Goal: Task Accomplishment & Management: Complete application form

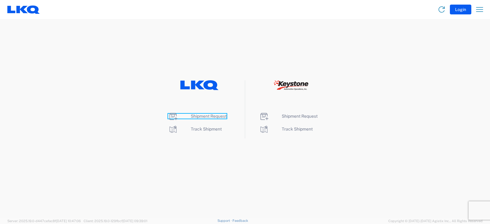
click at [203, 116] on span "Shipment Request" at bounding box center [209, 116] width 36 height 5
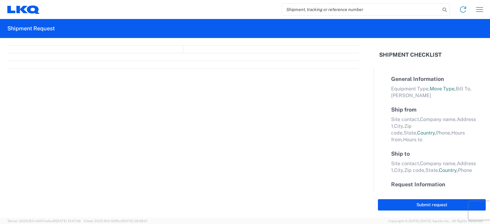
select select "FULL"
select select "LBS"
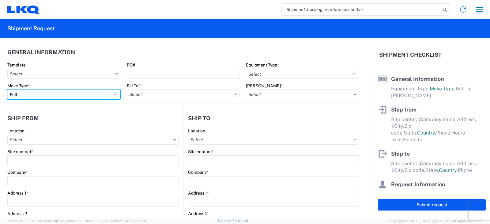
click at [40, 94] on select "Select Full Partial TL" at bounding box center [63, 94] width 113 height 10
select select "PARTIAL_TL"
click at [7, 89] on select "Select Full Partial TL" at bounding box center [63, 94] width 113 height 10
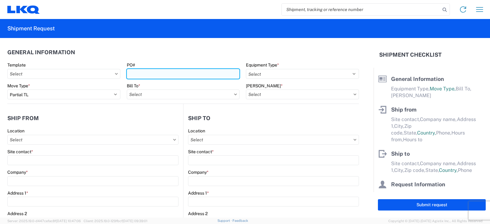
click at [145, 72] on input "PO#" at bounding box center [183, 74] width 113 height 10
type input "TRN#'S TH735077, TH734985"
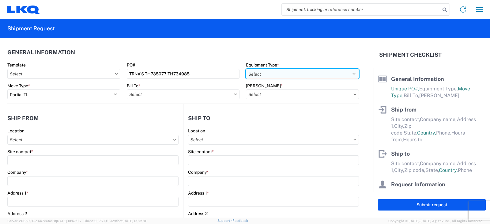
drag, startPoint x: 268, startPoint y: 75, endPoint x: 262, endPoint y: 71, distance: 6.4
click at [268, 75] on select "Select 53’ Dry Van Flatbed Dropdeck (van) Lowboy (flatbed) Rail" at bounding box center [302, 74] width 113 height 10
select select "STDV"
click at [246, 69] on select "Select 53’ Dry Van Flatbed Dropdeck (van) Lowboy (flatbed) Rail" at bounding box center [302, 74] width 113 height 10
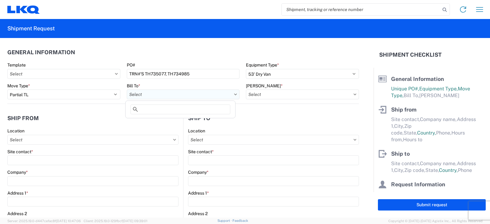
click at [165, 95] on input "text" at bounding box center [183, 94] width 113 height 10
type input "3091"
drag, startPoint x: 148, startPoint y: 122, endPoint x: 151, endPoint y: 119, distance: 3.7
click at [148, 121] on div "3091 - Phoenix (091)" at bounding box center [180, 122] width 107 height 10
type input "3091 - Phoenix (091)"
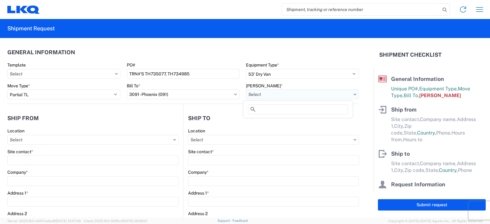
click at [254, 96] on input "text" at bounding box center [302, 94] width 113 height 10
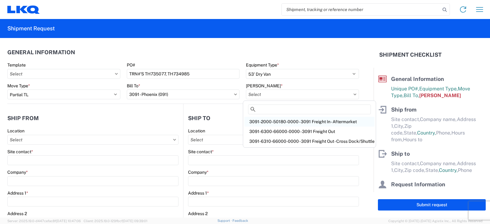
click at [261, 120] on div "3091-2000-50180-0000 - 3091 Freight In - Aftermarket" at bounding box center [309, 122] width 130 height 10
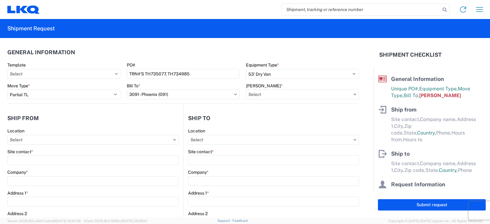
type input "3091-2000-50180-0000 - 3091 Freight In - Aftermarket"
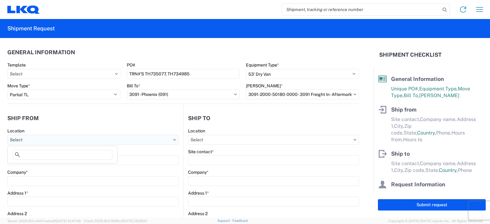
click at [13, 138] on input "text" at bounding box center [92, 140] width 171 height 10
type input "3238"
click at [30, 167] on div "3238 - Huntington IDC" at bounding box center [62, 167] width 107 height 10
type input "3238 - Huntington IDC"
type input "LKQ Corporation"
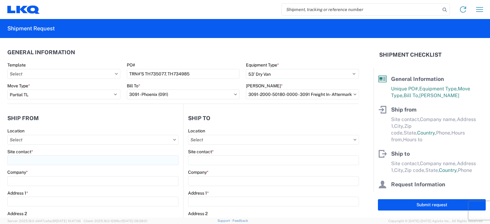
type input "1870 Riverfork Drive W"
type input "Huntington"
type input "46750"
select select "IN"
select select "US"
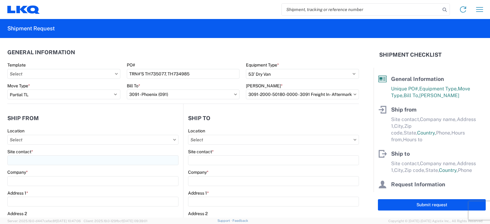
type input "07:00"
type input "17:00"
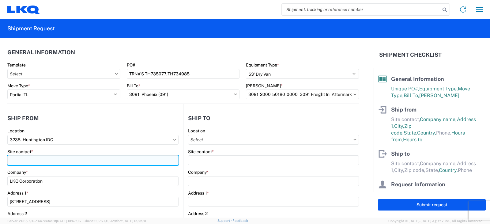
click at [24, 159] on input "Site contact *" at bounding box center [92, 160] width 171 height 10
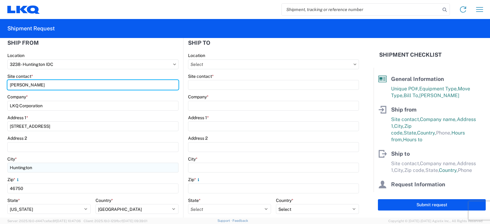
scroll to position [122, 0]
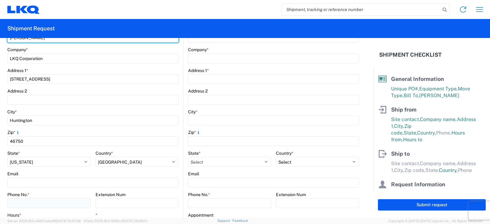
type input "DEE SNEAD"
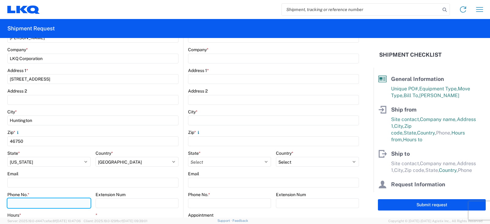
click at [17, 200] on input "Phone No. *" at bounding box center [48, 203] width 83 height 10
type input "260-359-7402"
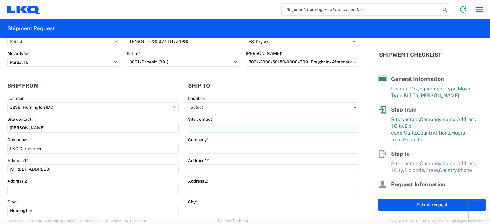
scroll to position [31, 0]
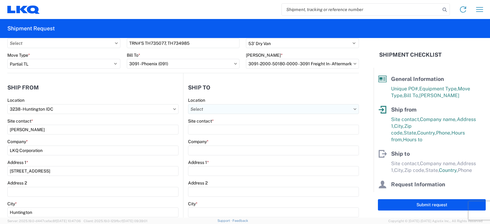
click at [208, 110] on input "text" at bounding box center [273, 109] width 171 height 10
type input "3091"
click at [208, 136] on div "3091 - Phoenix (091)" at bounding box center [240, 136] width 107 height 10
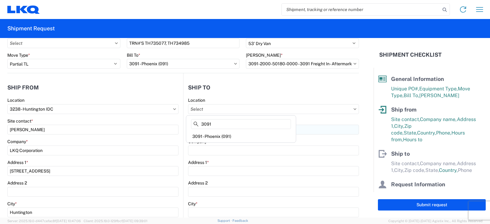
type input "3091 - Phoenix (091)"
type input "LKQ Corporation"
type input "5670 S 32nd Street"
type input "Phoenix"
type input "85040"
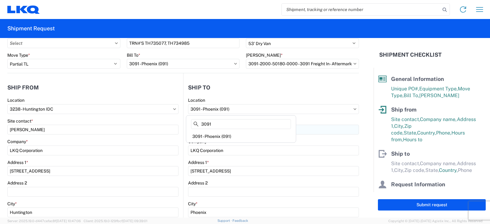
select select "US"
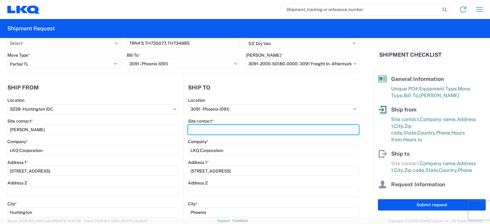
click at [205, 130] on input "Site contact *" at bounding box center [273, 130] width 171 height 10
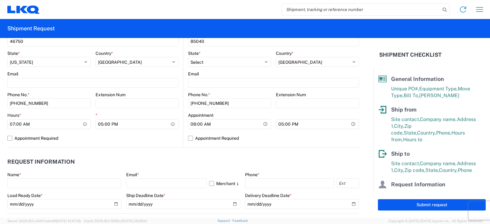
scroll to position [245, 0]
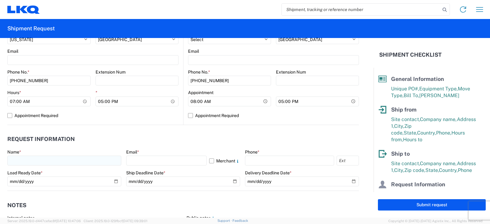
type input "SHIPPING/RECEIVING"
click at [19, 160] on input "text" at bounding box center [64, 161] width 114 height 10
type input "DEE SNEAD"
type input "drsnead@lkqcorp.com"
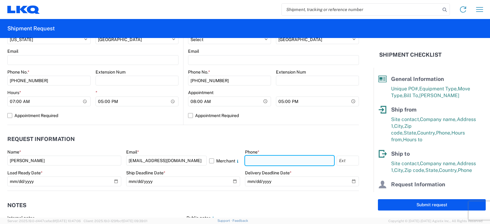
click at [245, 162] on input "text" at bounding box center [289, 161] width 89 height 10
type input "260-359-7402"
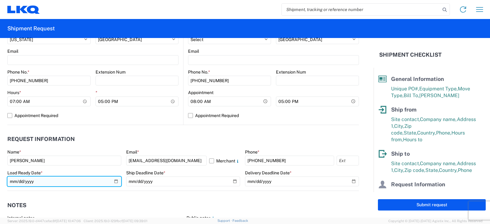
click at [114, 179] on input "date" at bounding box center [64, 181] width 114 height 10
type input "2025-09-19"
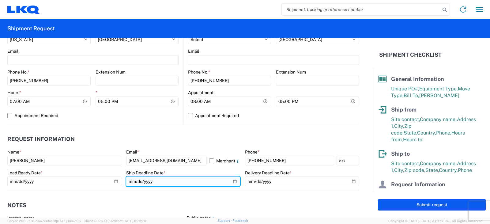
click at [231, 180] on input "date" at bounding box center [183, 181] width 114 height 10
type input "2025-09-19"
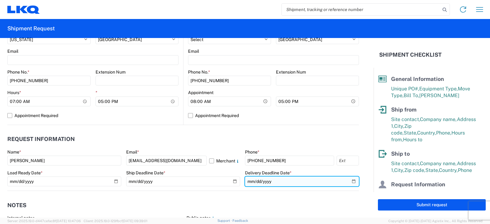
click at [348, 181] on input "date" at bounding box center [302, 181] width 114 height 10
type input "2025-09-22"
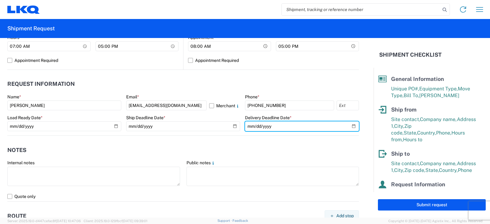
scroll to position [337, 0]
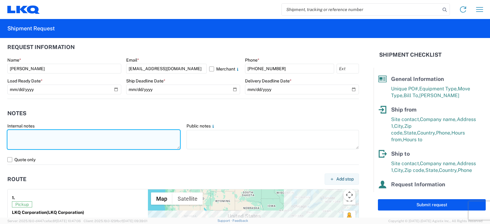
click at [16, 131] on textarea at bounding box center [93, 139] width 173 height 19
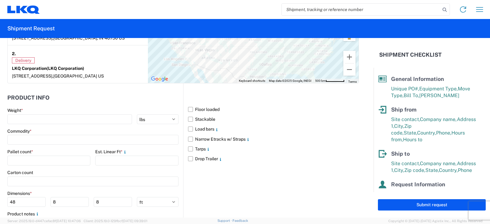
scroll to position [551, 0]
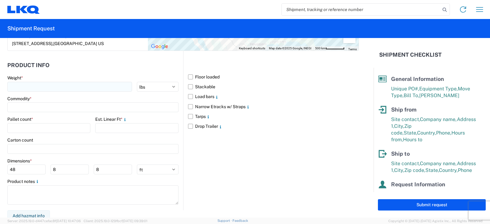
type textarea "THIS IS AN LTL OVER $1400 LOAD LTL RATE $1590.94"
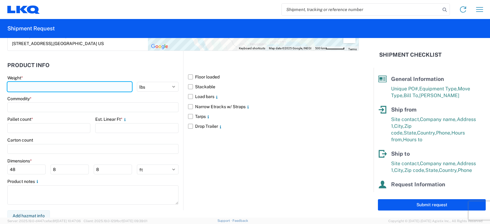
click at [23, 86] on input "number" at bounding box center [69, 87] width 125 height 10
type input "2930"
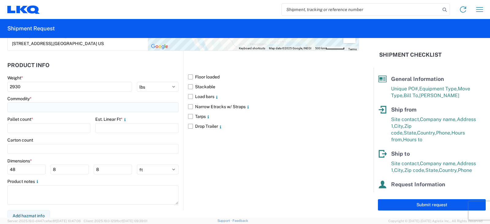
click at [17, 106] on input at bounding box center [92, 107] width 171 height 10
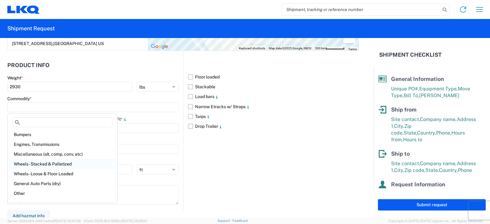
drag, startPoint x: 27, startPoint y: 163, endPoint x: 19, endPoint y: 145, distance: 19.6
click at [27, 162] on div "Wheels - Stacked & Palletized" at bounding box center [62, 164] width 107 height 10
type input "Wheels - Stacked & Palletized"
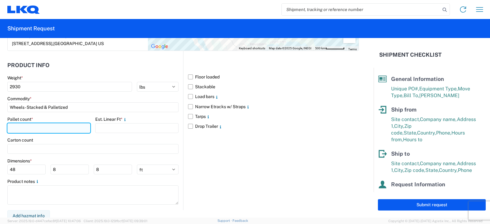
click at [13, 125] on input "number" at bounding box center [48, 128] width 83 height 10
type input "4"
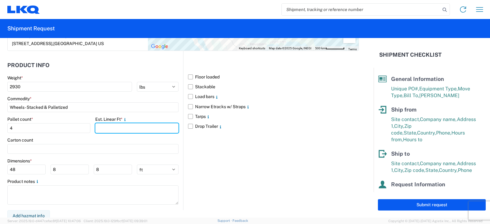
drag, startPoint x: 101, startPoint y: 127, endPoint x: 99, endPoint y: 121, distance: 7.3
click at [101, 126] on input "number" at bounding box center [136, 128] width 83 height 10
type input "8"
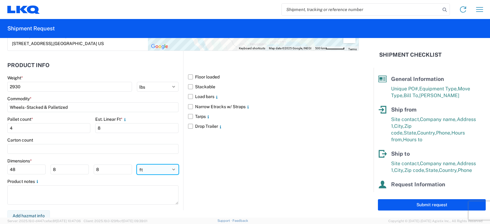
click at [170, 167] on select "ft in cm" at bounding box center [158, 169] width 42 height 10
select select "IN"
click at [137, 164] on select "ft in cm" at bounding box center [158, 169] width 42 height 10
type input "576"
type input "96"
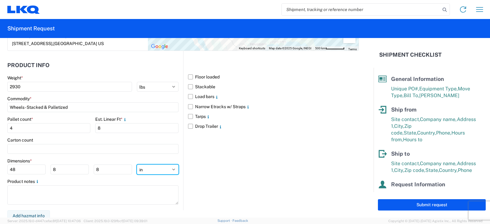
type input "96"
drag, startPoint x: 17, startPoint y: 168, endPoint x: 0, endPoint y: 175, distance: 17.9
click at [0, 175] on form "General Information Template PO# TRN#'S TH735077, TH734985 Equipment Type * Sel…" at bounding box center [187, 127] width 374 height 179
type input "48"
type input "42"
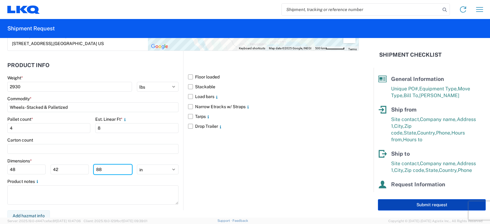
type input "88"
click at [410, 205] on button "Submit request" at bounding box center [432, 204] width 108 height 11
select select "US"
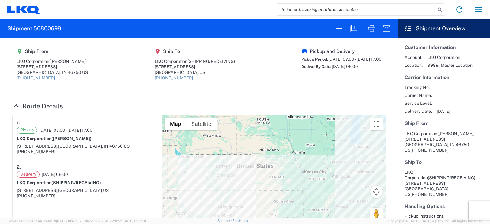
click at [242, 104] on h4 "Route Details" at bounding box center [199, 106] width 374 height 8
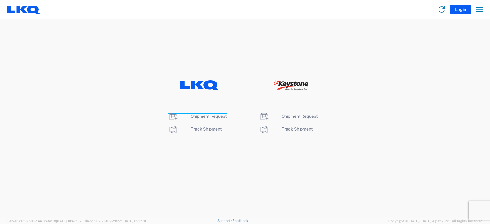
click at [206, 116] on span "Shipment Request" at bounding box center [209, 116] width 36 height 5
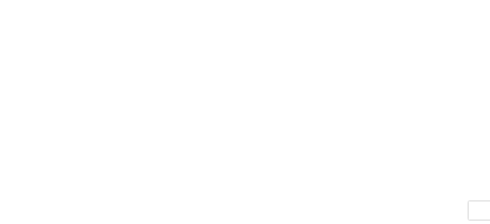
select select "FULL"
select select "LBS"
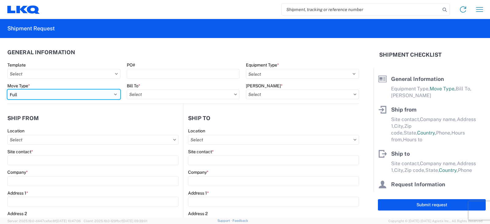
click at [32, 96] on select "Select Full Partial TL" at bounding box center [63, 94] width 113 height 10
select select "PARTIAL_TL"
click at [7, 89] on select "Select Full Partial TL" at bounding box center [63, 94] width 113 height 10
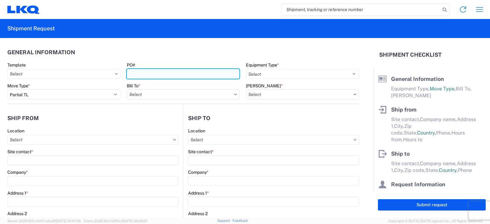
click at [132, 73] on input "PO#" at bounding box center [183, 74] width 113 height 10
type input "TRN#'S TH734372, TH735081"
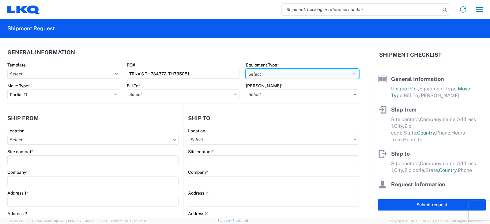
click at [304, 71] on select "Select 53’ Dry Van Flatbed Dropdeck (van) Lowboy (flatbed) Rail" at bounding box center [302, 74] width 113 height 10
select select "STDV"
click at [246, 69] on select "Select 53’ Dry Van Flatbed Dropdeck (van) Lowboy (flatbed) Rail" at bounding box center [302, 74] width 113 height 10
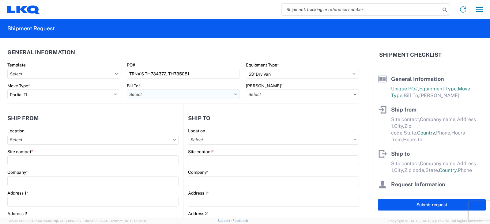
click at [149, 95] on input "text" at bounding box center [183, 94] width 113 height 10
type input "3198"
click at [161, 122] on div "3198 - Keystone - Santa Fe Springs" at bounding box center [180, 122] width 107 height 10
type input "3198 - Keystone - Santa Fe Springs"
click at [256, 94] on input "text" at bounding box center [302, 94] width 113 height 10
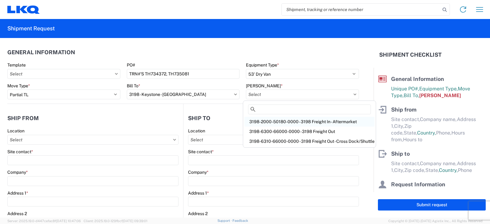
click at [276, 122] on div "3198-2000-50180-0000 - 3198 Freight In - Aftermarket" at bounding box center [309, 122] width 130 height 10
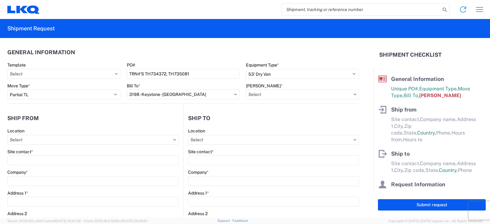
type input "3198-2000-50180-0000 - 3198 Freight In - Aftermarket"
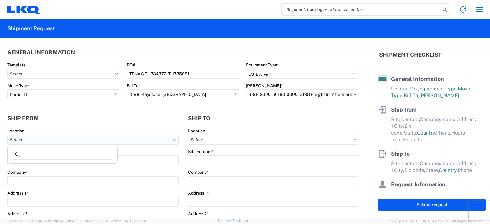
click at [24, 137] on input "text" at bounding box center [92, 140] width 171 height 10
type input "3238"
click at [29, 167] on div "3238 - Huntington IDC" at bounding box center [62, 167] width 107 height 10
type input "3238 - Huntington IDC"
type input "LKQ Corporation"
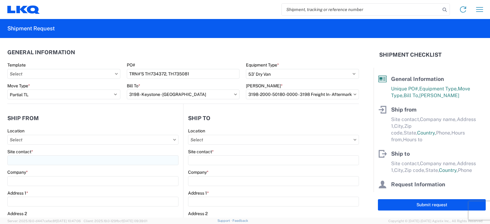
type input "1870 Riverfork Drive W"
type input "Huntington"
type input "46750"
select select "IN"
select select "US"
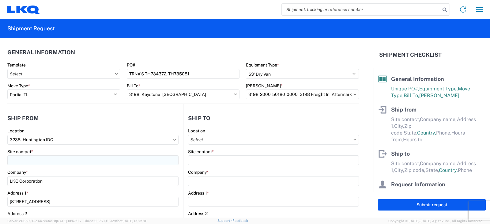
type input "07:00"
type input "17:00"
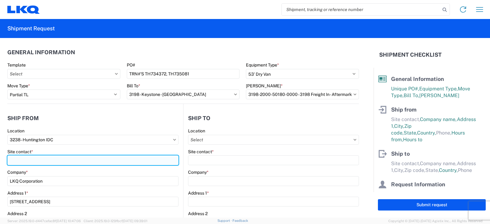
click at [27, 158] on input "Site contact *" at bounding box center [92, 160] width 171 height 10
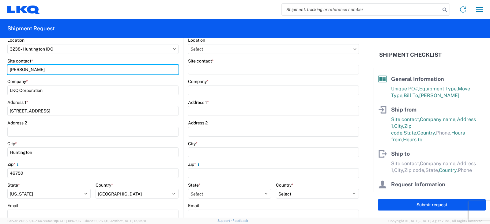
scroll to position [122, 0]
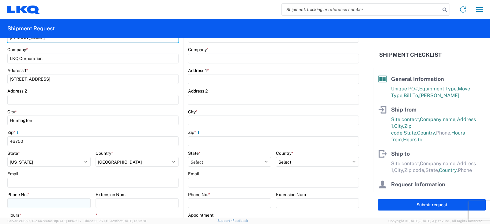
type input "DEE SNEAD"
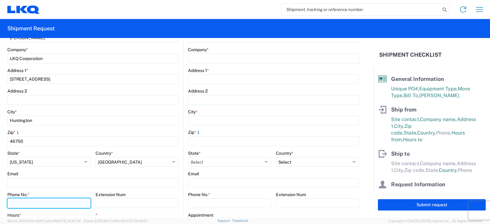
click at [9, 201] on input "Phone No. *" at bounding box center [48, 203] width 83 height 10
type input "260-359-7402"
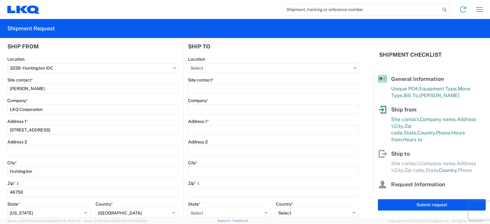
scroll to position [31, 0]
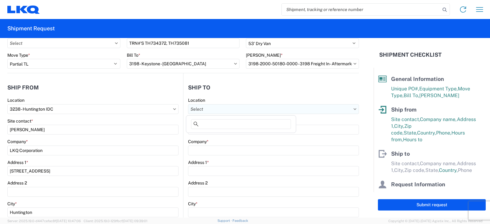
click at [191, 108] on input "text" at bounding box center [273, 109] width 171 height 10
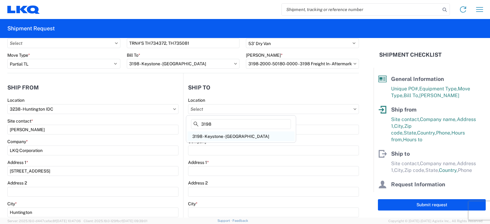
type input "3198"
click at [216, 137] on div "3198 - Keystone - Santa Fe Springs" at bounding box center [240, 136] width 107 height 10
type input "3198 - Keystone - Santa Fe Springs"
type input "LKQ Corporation"
type input "13642 Orden Dr"
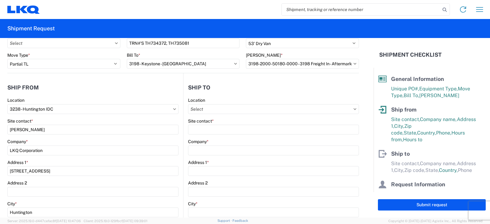
type input "Santa Fe Springs"
type input "90670"
select select "US"
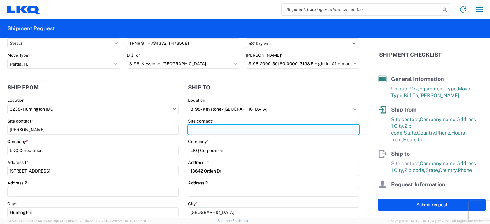
click at [194, 131] on input "Site contact *" at bounding box center [273, 130] width 171 height 10
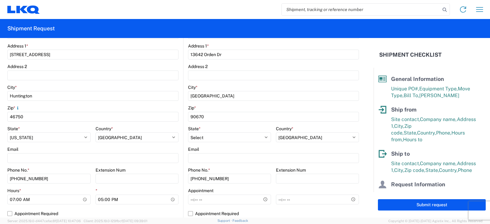
scroll to position [184, 0]
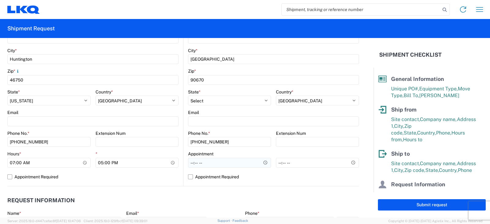
type input "SHIPPING/RECEIVING"
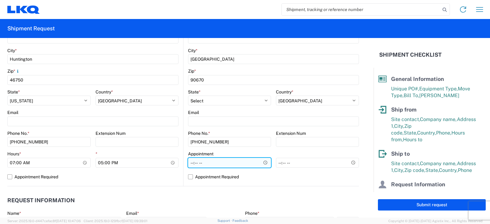
click at [190, 162] on input "Hours *" at bounding box center [229, 163] width 83 height 10
type input "08:00"
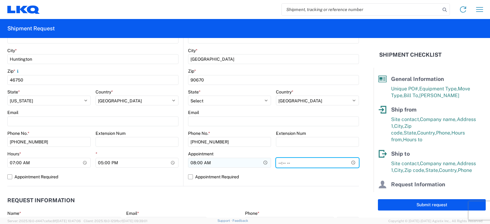
type input "15:00"
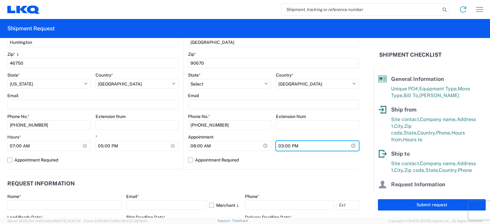
scroll to position [214, 0]
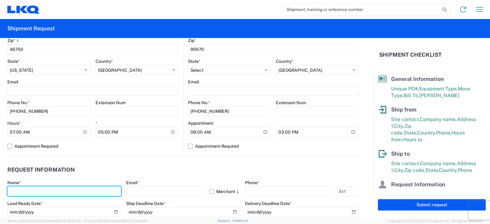
click at [13, 190] on input "text" at bounding box center [64, 191] width 114 height 10
type input "DEE SNEAD"
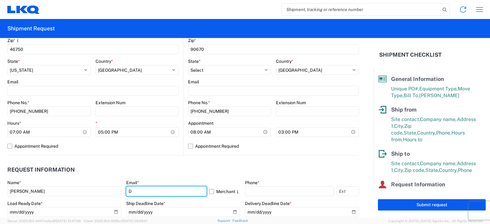
type input "drsnead@lkqcorp.com"
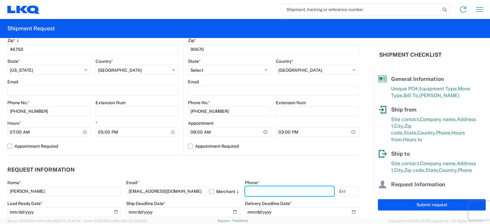
click at [250, 189] on input "text" at bounding box center [289, 191] width 89 height 10
type input "260-359-7402"
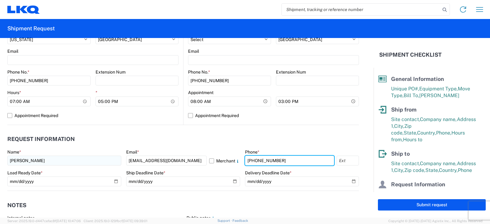
scroll to position [276, 0]
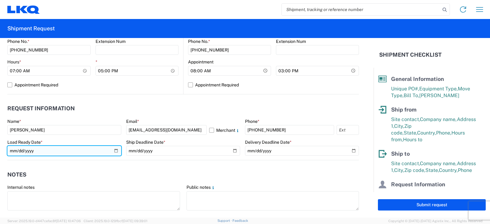
click at [115, 151] on input "date" at bounding box center [64, 151] width 114 height 10
type input "2025-09-19"
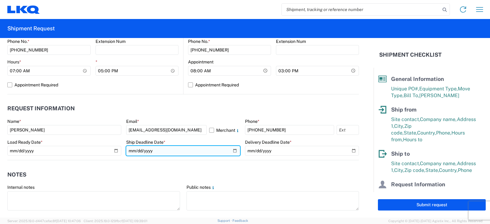
click at [231, 151] on input "date" at bounding box center [183, 151] width 114 height 10
type input "2025-09-19"
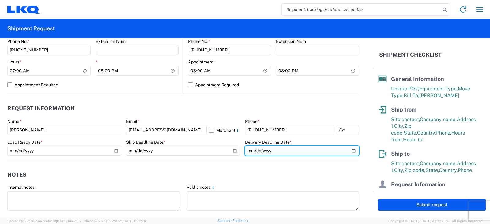
click at [348, 150] on input "date" at bounding box center [302, 151] width 114 height 10
type input "2025-09-24"
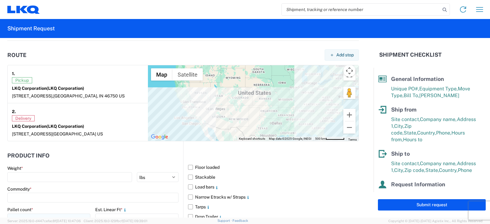
scroll to position [490, 0]
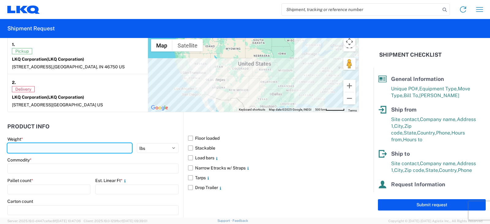
click at [10, 147] on input "number" at bounding box center [69, 148] width 125 height 10
type input "5220"
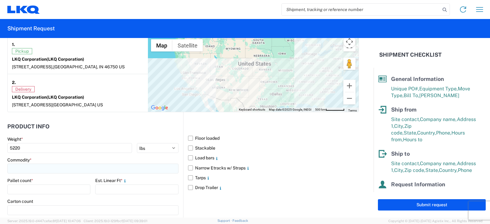
click at [23, 169] on input at bounding box center [92, 168] width 171 height 10
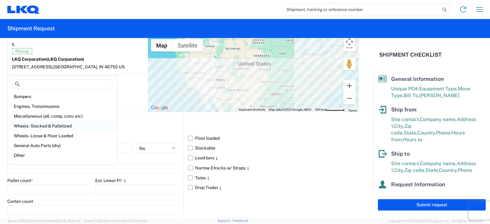
click at [36, 125] on div "Wheels - Stacked & Palletized" at bounding box center [62, 126] width 107 height 10
type input "Wheels - Stacked & Palletized"
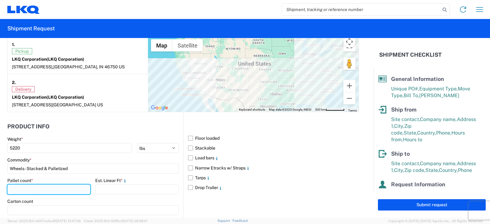
click at [20, 188] on input "number" at bounding box center [48, 189] width 83 height 10
type input "7"
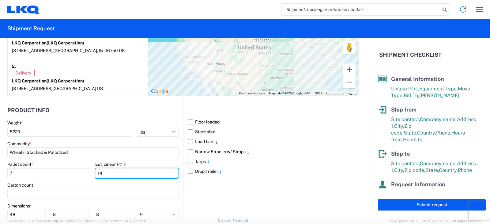
scroll to position [520, 0]
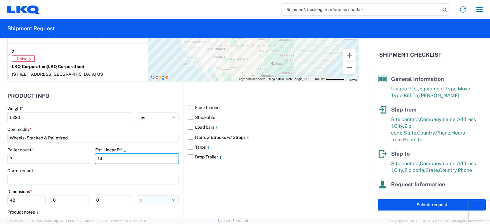
type input "14"
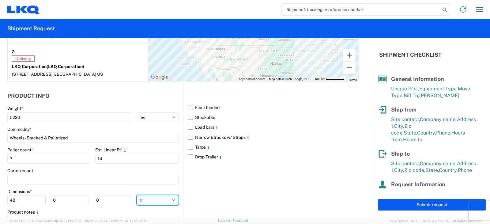
drag, startPoint x: 169, startPoint y: 198, endPoint x: 167, endPoint y: 195, distance: 4.4
click at [169, 198] on select "ft in cm" at bounding box center [158, 200] width 42 height 10
select select "IN"
click at [137, 195] on select "ft in cm" at bounding box center [158, 200] width 42 height 10
type input "576"
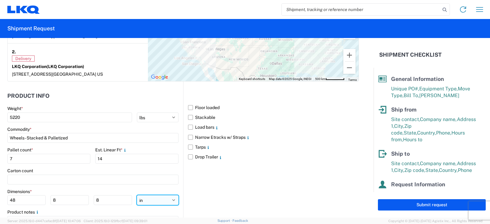
type input "96"
drag, startPoint x: 20, startPoint y: 199, endPoint x: 4, endPoint y: 201, distance: 16.0
click at [4, 201] on form "General Information Template PO# TRN#'S TH734372, TH735081 Equipment Type * Sel…" at bounding box center [187, 127] width 374 height 179
type input "48"
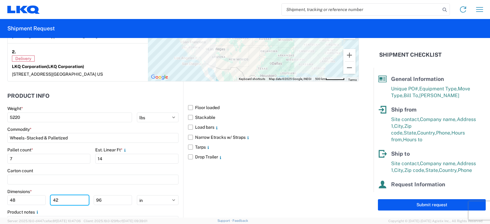
type input "42"
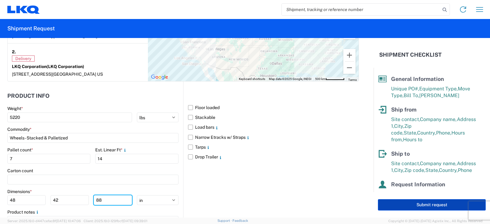
type input "88"
click at [434, 205] on button "Submit request" at bounding box center [432, 204] width 108 height 11
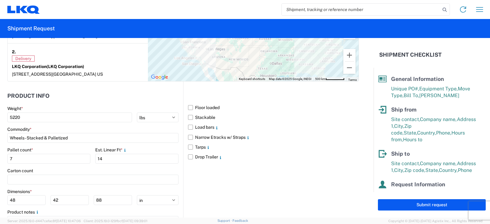
select select "IN"
select select "US"
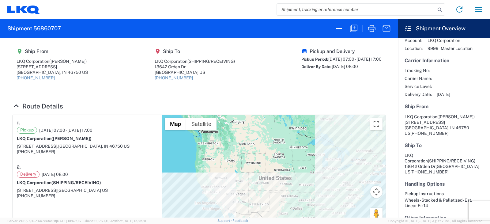
scroll to position [31, 0]
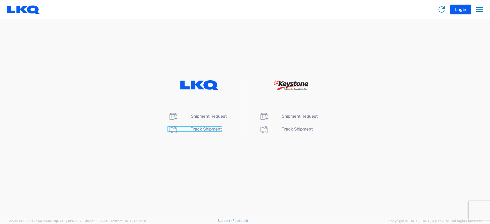
click at [204, 127] on span "Track Shipment" at bounding box center [206, 128] width 31 height 5
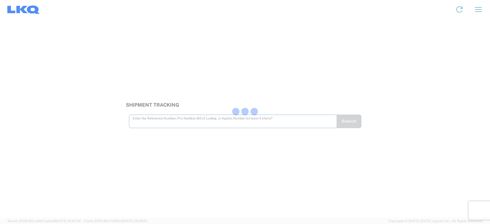
click at [205, 123] on div at bounding box center [245, 112] width 490 height 224
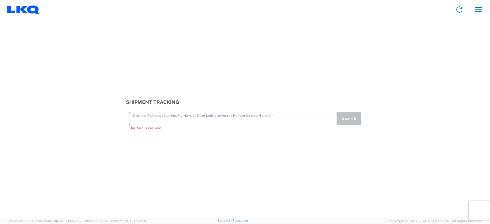
click at [202, 120] on input "text" at bounding box center [233, 118] width 201 height 11
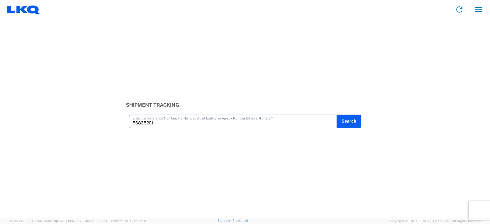
type input "56838201"
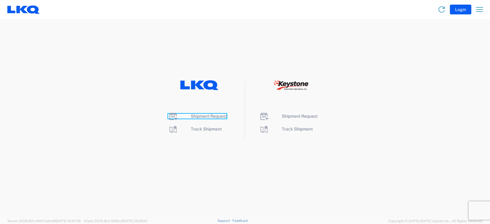
click at [205, 115] on span "Shipment Request" at bounding box center [209, 116] width 36 height 5
click at [205, 129] on span "Track Shipment" at bounding box center [206, 128] width 31 height 5
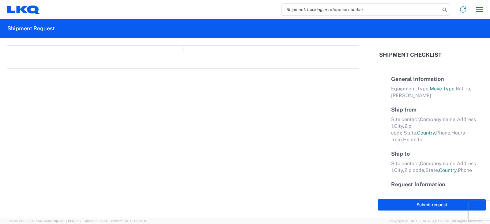
select select "FULL"
select select "LBS"
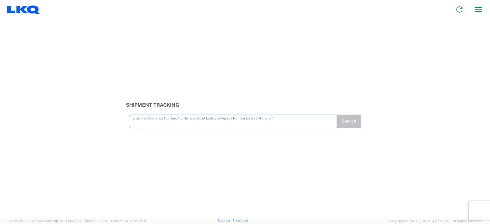
click at [133, 122] on input "text" at bounding box center [233, 120] width 201 height 11
type input "56838201"
click at [346, 120] on button "Search" at bounding box center [348, 121] width 25 height 13
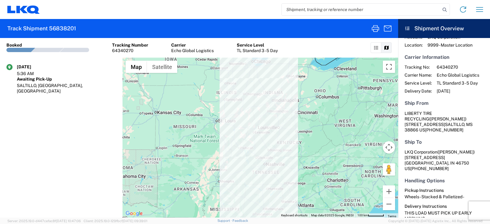
scroll to position [31, 0]
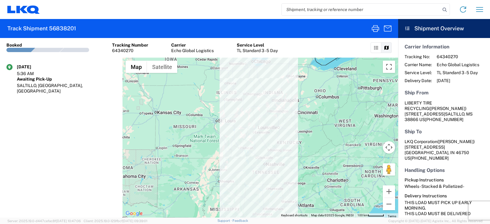
click at [41, 143] on agx-shipment-transit-statuses-widget "09/18/2025 5:36 AM Awaiting Pick-Up SALTILLO, MS, US" at bounding box center [61, 138] width 122 height 160
